Goal: Task Accomplishment & Management: Complete application form

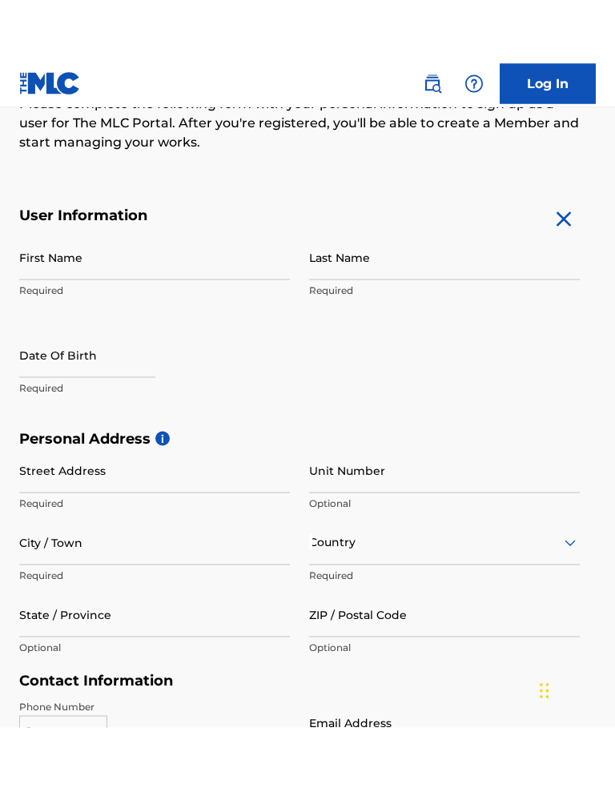
scroll to position [229, 0]
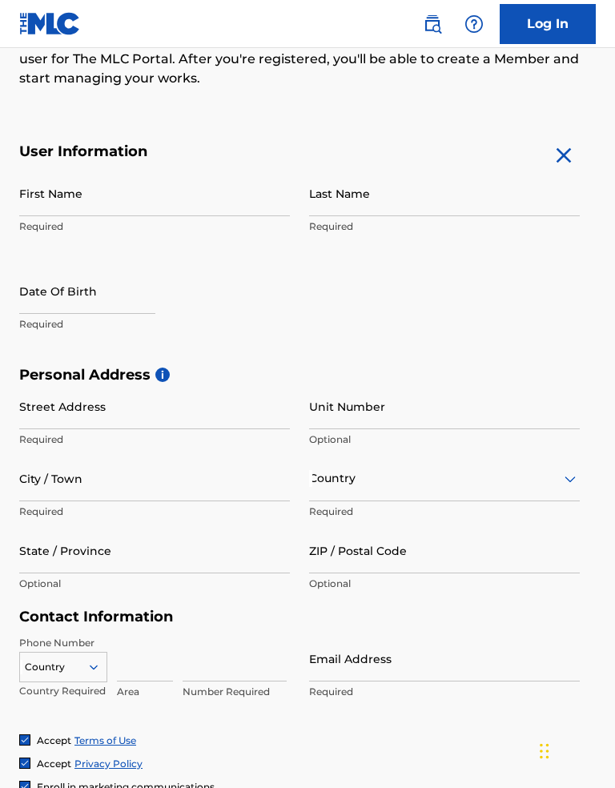
click at [175, 184] on input "First Name" at bounding box center [154, 194] width 271 height 46
type input "Snellville"
type input "[EMAIL_ADDRESS][DOMAIN_NAME]"
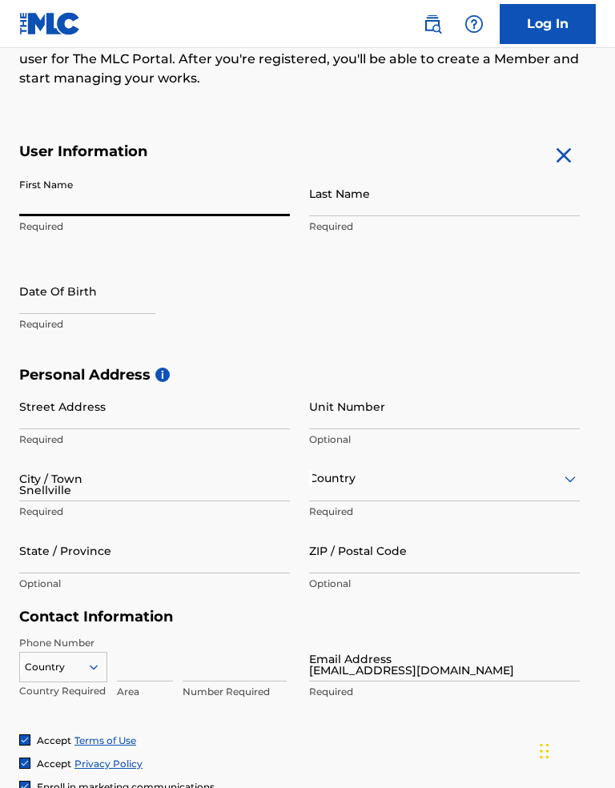
type input "[DEMOGRAPHIC_DATA]"
type input "US"
type input "[PERSON_NAME]"
type input "30039"
type input "6782545731"
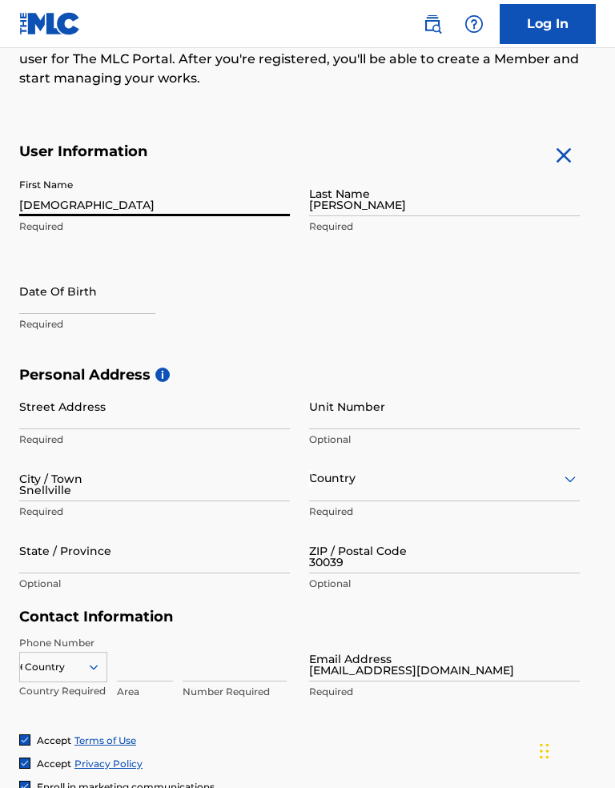
type input "6782545731"
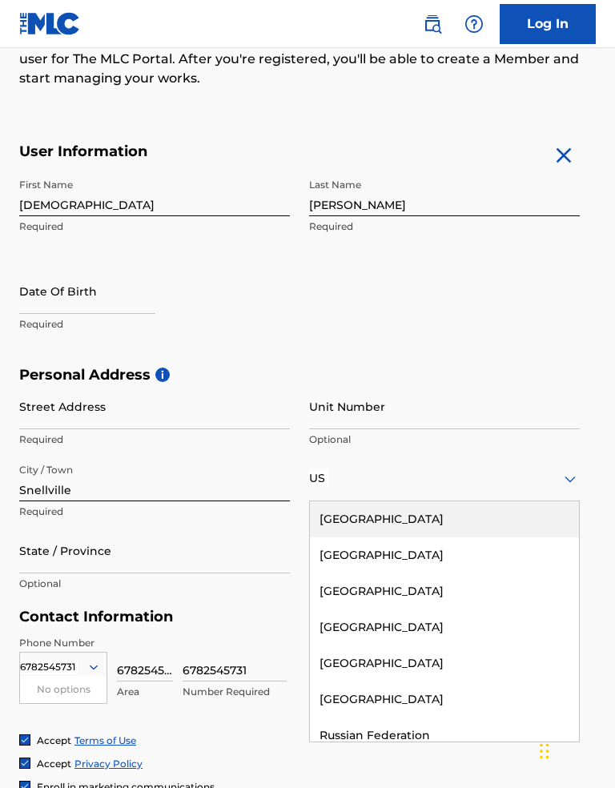
click at [496, 414] on input "Unit Number" at bounding box center [444, 407] width 271 height 46
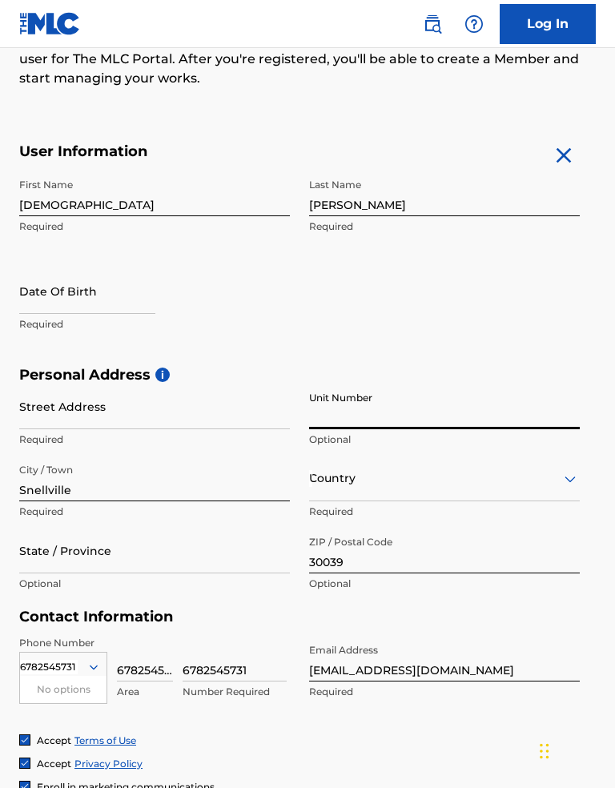
click at [231, 412] on input "Street Address" at bounding box center [154, 407] width 271 height 46
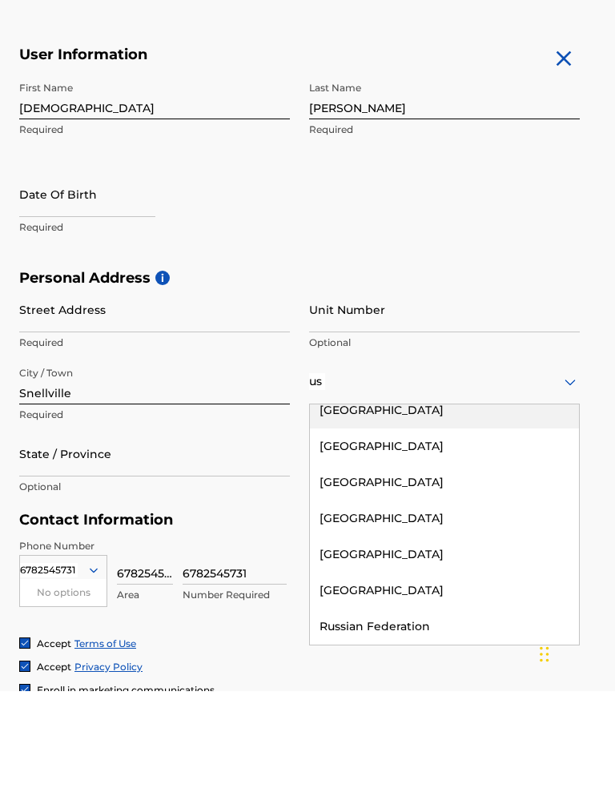
scroll to position [12, 0]
type input "u"
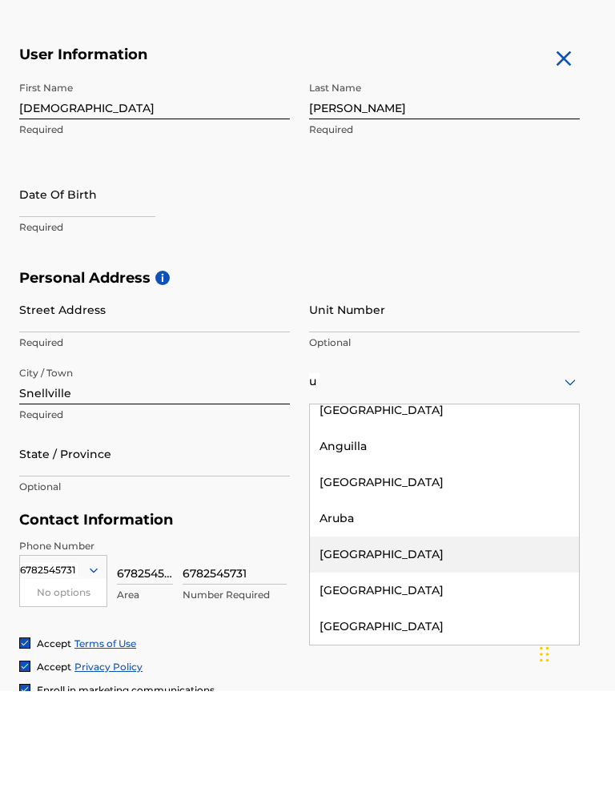
click at [429, 490] on div "[GEOGRAPHIC_DATA]" at bounding box center [444, 508] width 269 height 36
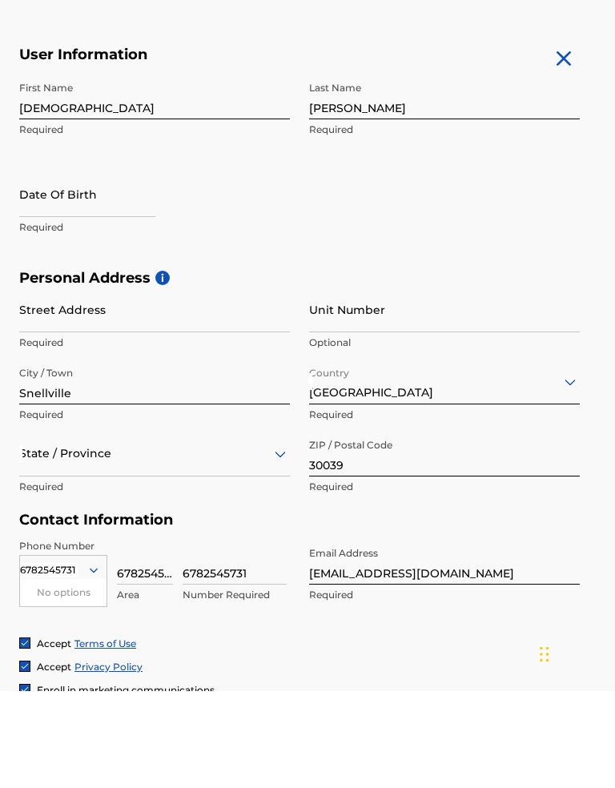
scroll to position [326, 0]
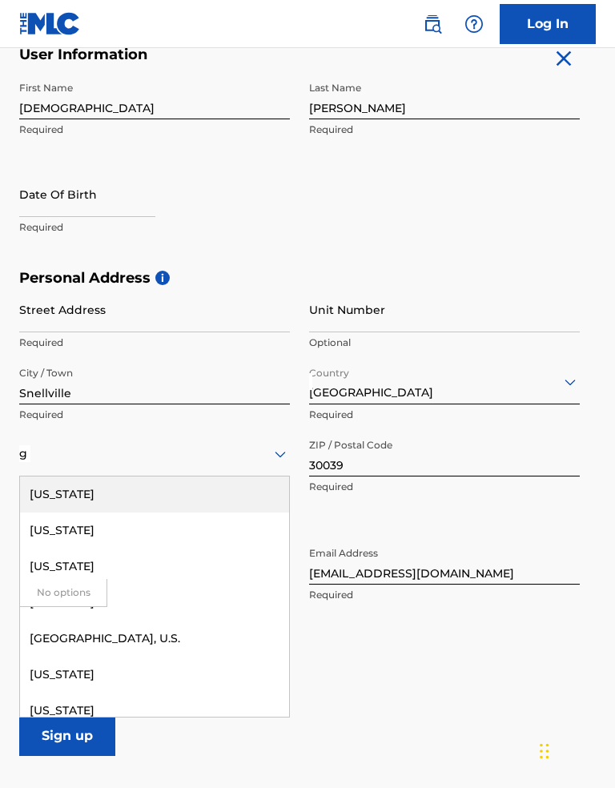
type input "ge"
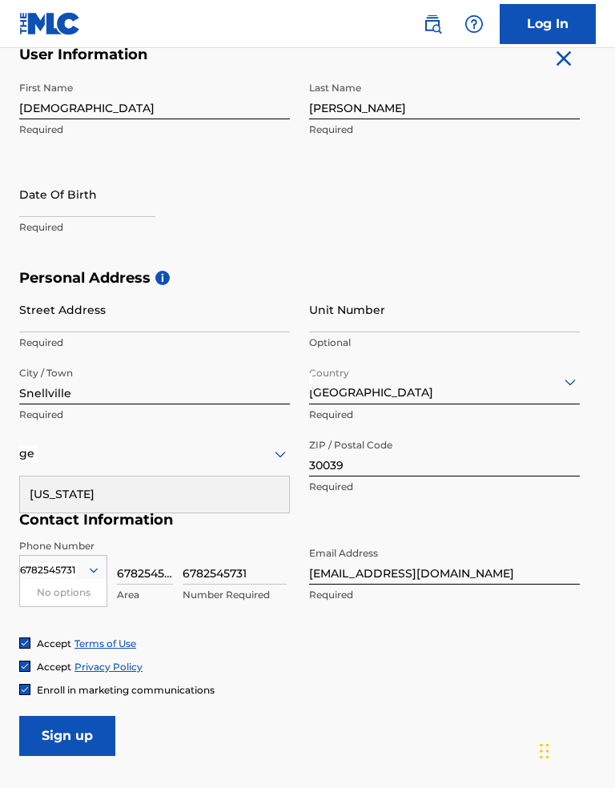
click at [197, 501] on div "[US_STATE]" at bounding box center [154, 495] width 269 height 36
click at [151, 571] on input "6782545731" at bounding box center [145, 562] width 56 height 46
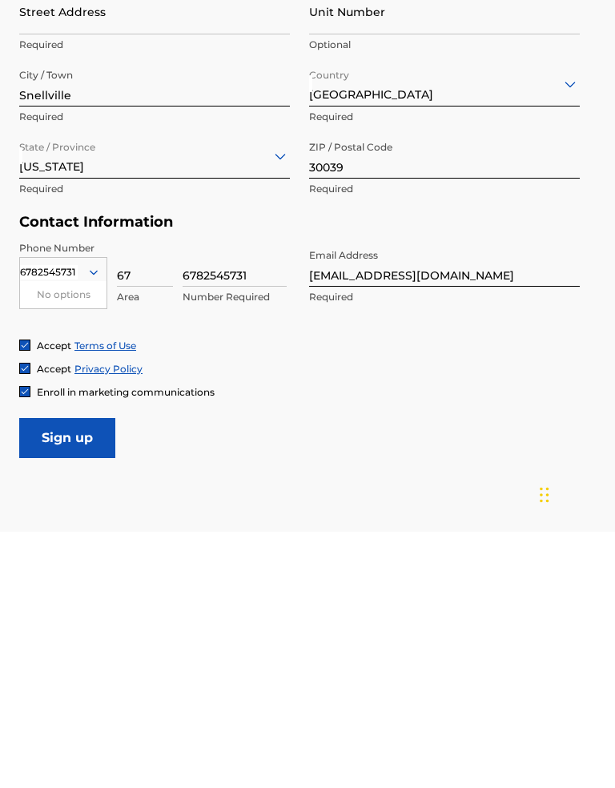
type input "6"
type input "470"
click at [248, 498] on input "6782545731" at bounding box center [235, 521] width 104 height 46
type input "6"
type input "5055727"
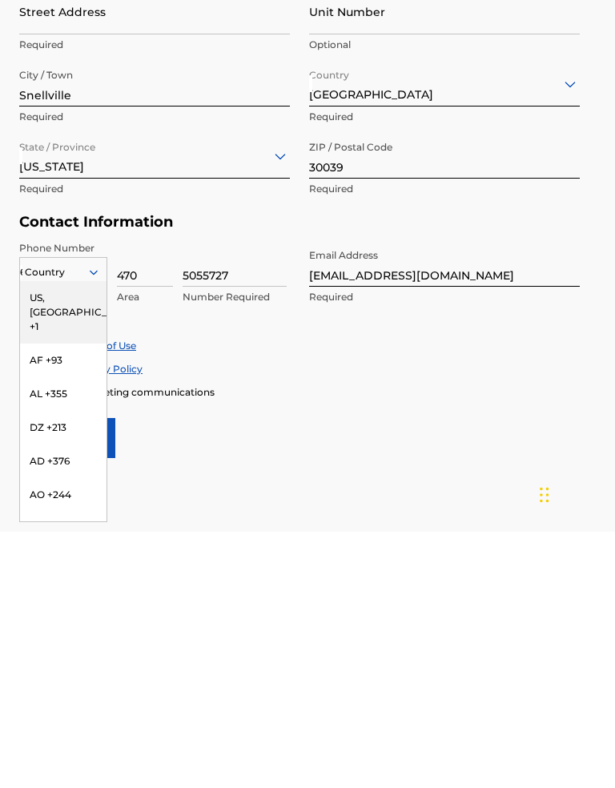
click at [85, 538] on div "US, [GEOGRAPHIC_DATA] +1" at bounding box center [63, 569] width 87 height 63
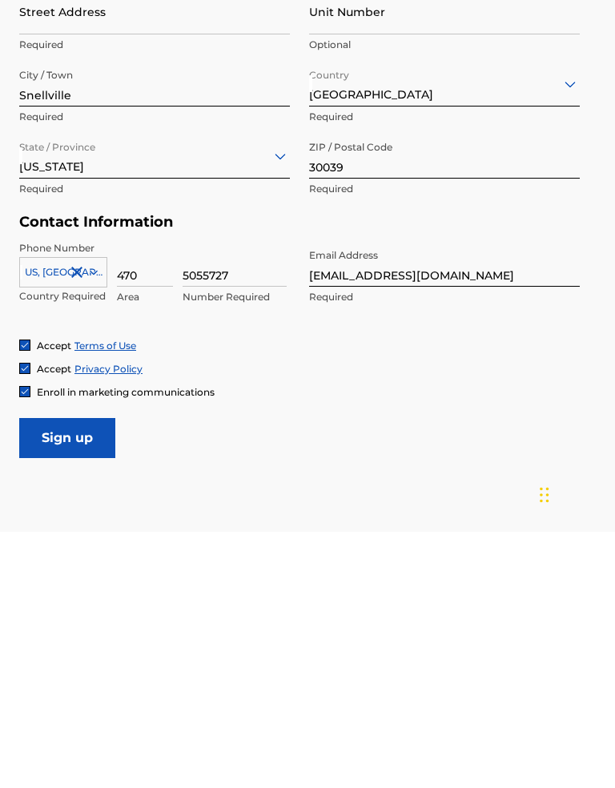
scroll to position [463, 0]
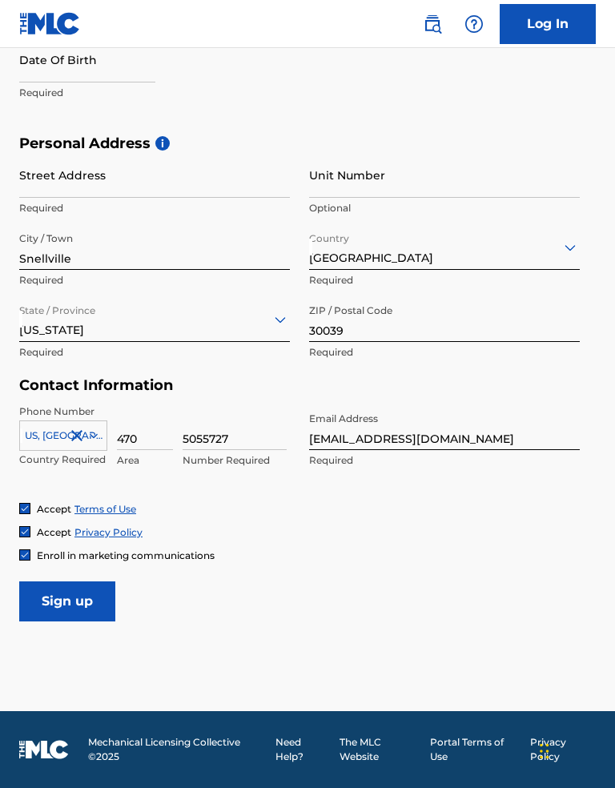
click at [192, 184] on input "Street Address" at bounding box center [154, 175] width 271 height 46
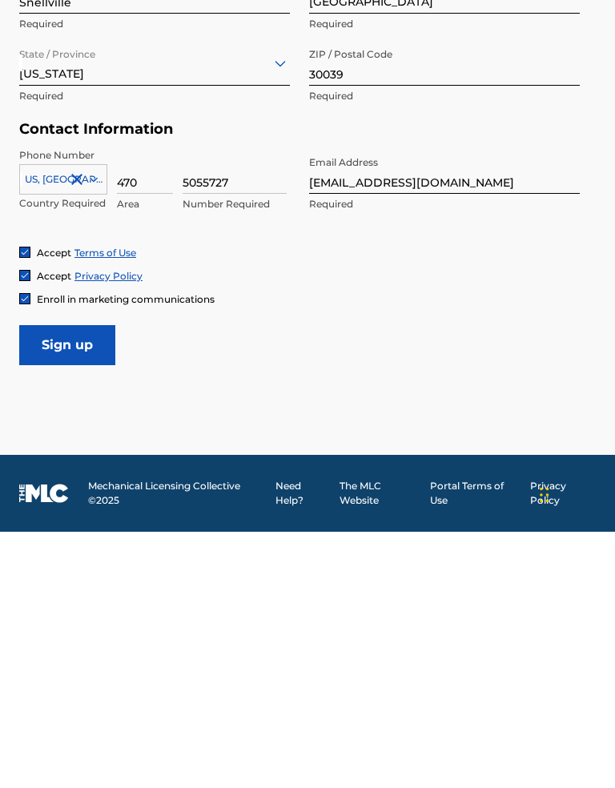
type input "[STREET_ADDRESS]"
click at [87, 582] on input "Sign up" at bounding box center [67, 602] width 96 height 40
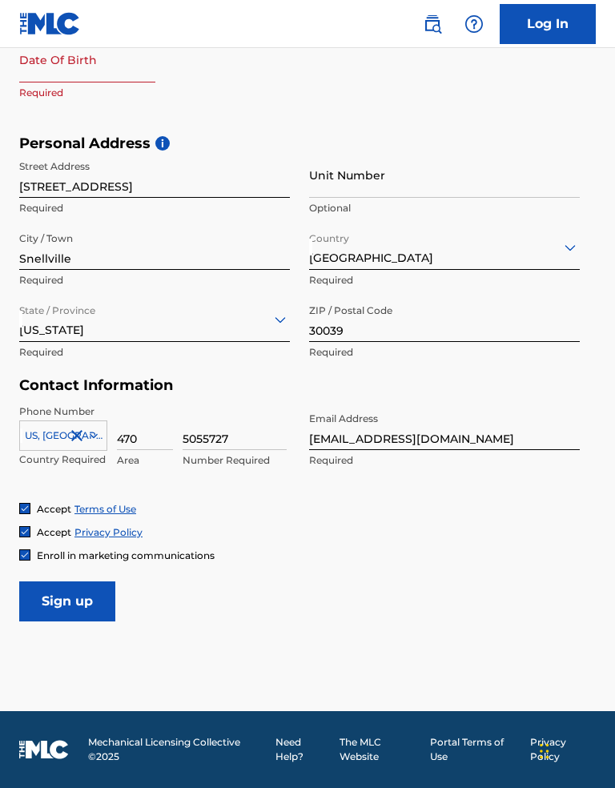
click at [122, 79] on input "text" at bounding box center [87, 60] width 136 height 46
select select "8"
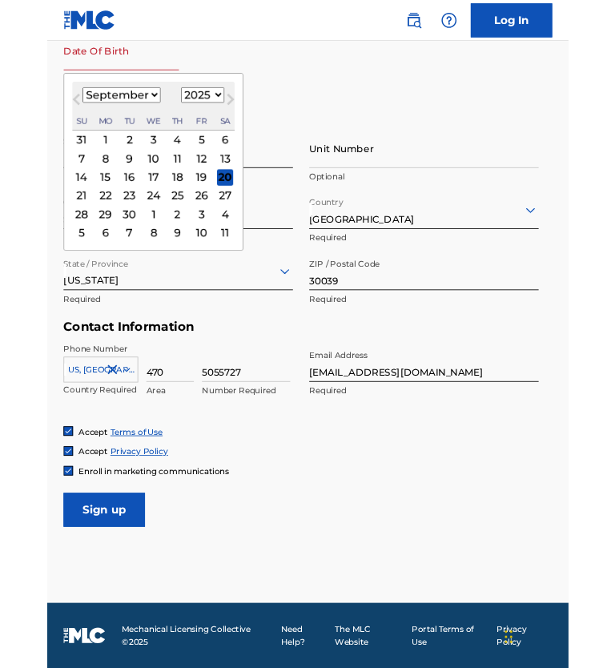
scroll to position [337, 0]
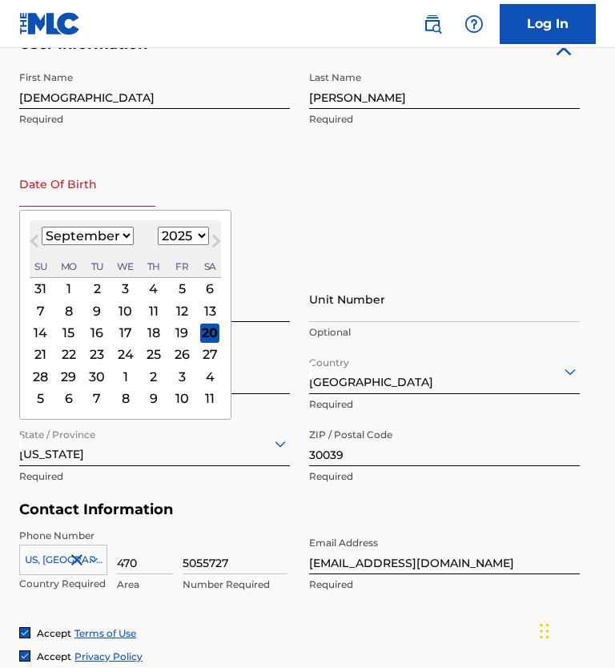
click at [207, 236] on select "1899 1900 1901 1902 1903 1904 1905 1906 1907 1908 1909 1910 1911 1912 1913 1914…" at bounding box center [183, 236] width 51 height 18
click at [208, 238] on select "1899 1900 1901 1902 1903 1904 1905 1906 1907 1908 1909 1910 1911 1912 1913 1914…" at bounding box center [183, 236] width 51 height 18
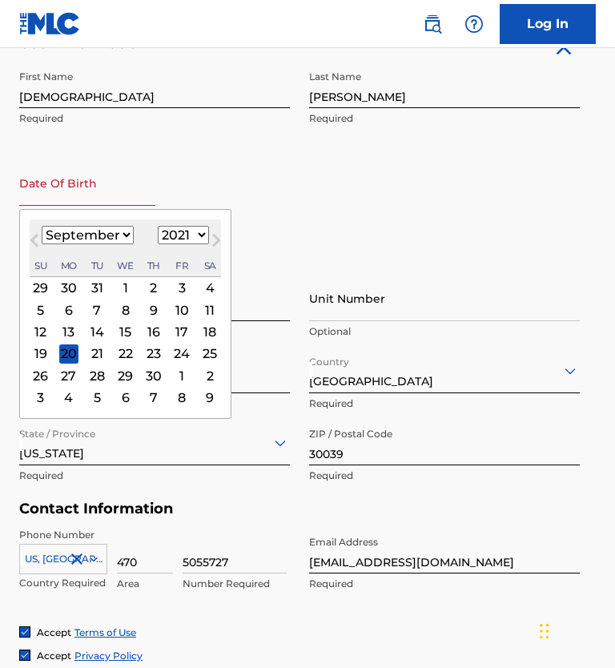
click at [207, 236] on select "1899 1900 1901 1902 1903 1904 1905 1906 1907 1908 1909 1910 1911 1912 1913 1914…" at bounding box center [183, 235] width 51 height 18
select select "1996"
click at [123, 243] on select "January February March April May June July August September October November De…" at bounding box center [88, 235] width 92 height 18
select select "6"
click at [77, 311] on div "8" at bounding box center [68, 309] width 19 height 19
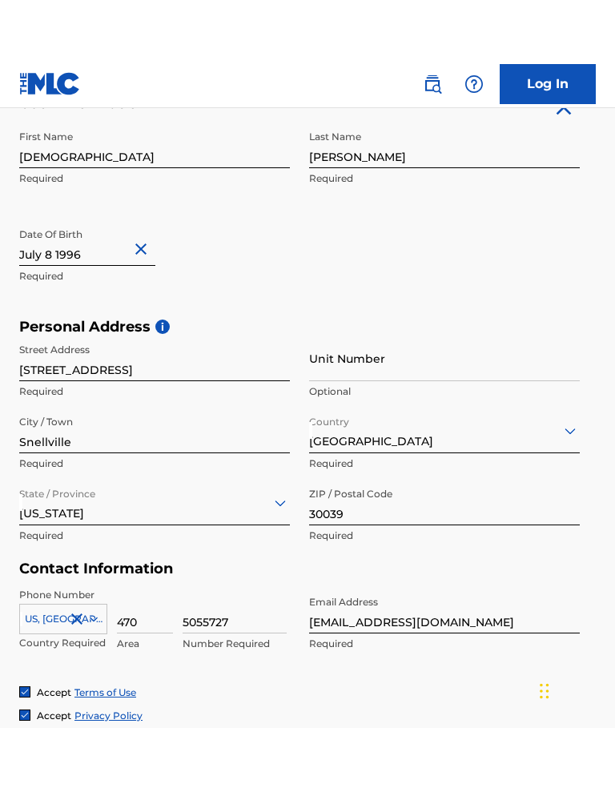
scroll to position [463, 0]
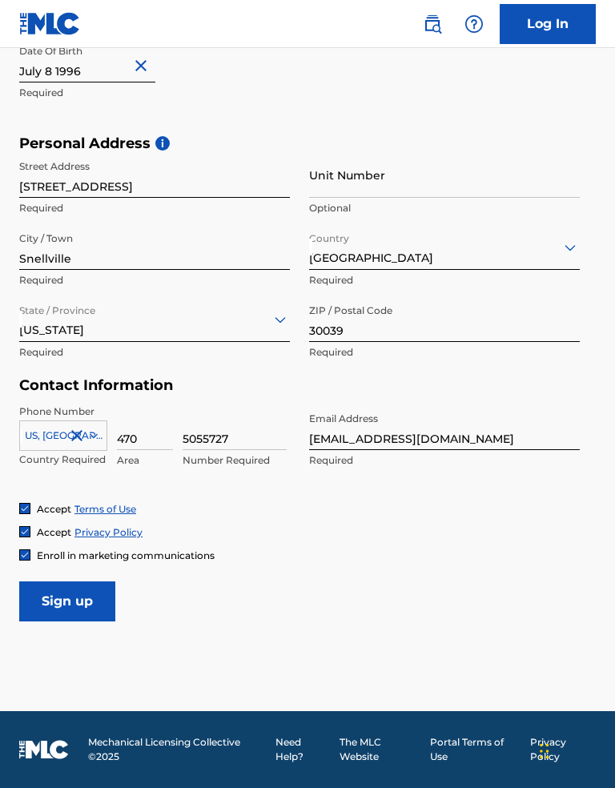
click at [69, 603] on input "Sign up" at bounding box center [67, 602] width 96 height 40
